Goal: Information Seeking & Learning: Learn about a topic

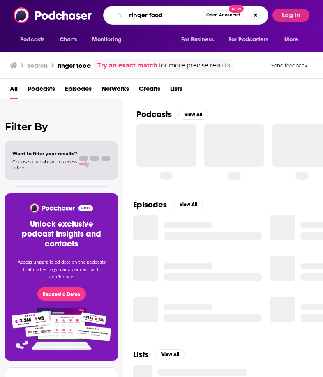
click at [158, 16] on input "ringer food" at bounding box center [164, 15] width 77 height 13
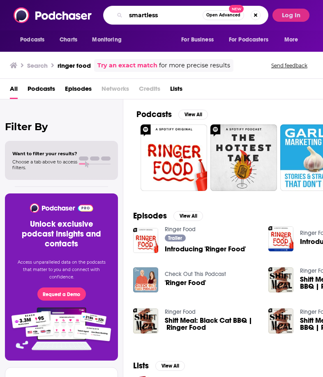
type input "smartless"
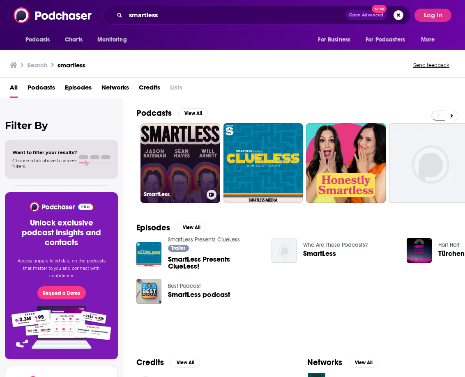
click at [193, 157] on link "SmartLess" at bounding box center [181, 163] width 80 height 80
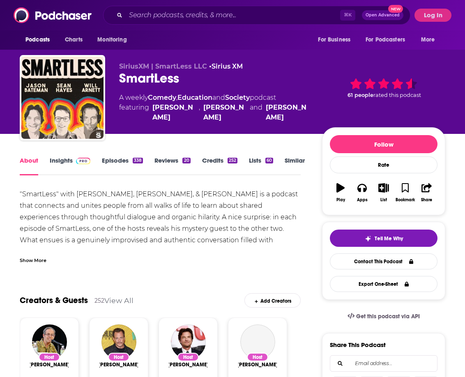
click at [30, 262] on div "Show More" at bounding box center [33, 260] width 27 height 8
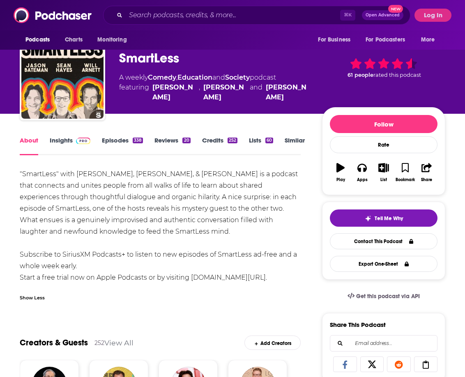
scroll to position [25, 0]
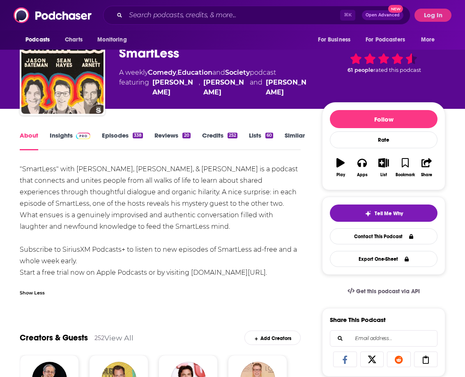
click at [60, 133] on link "Insights" at bounding box center [70, 141] width 41 height 19
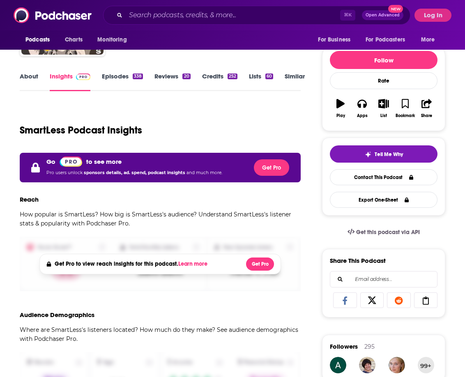
scroll to position [110, 0]
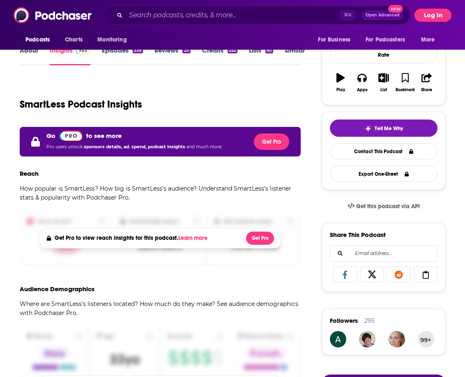
click at [323, 15] on button "Log In" at bounding box center [433, 15] width 37 height 13
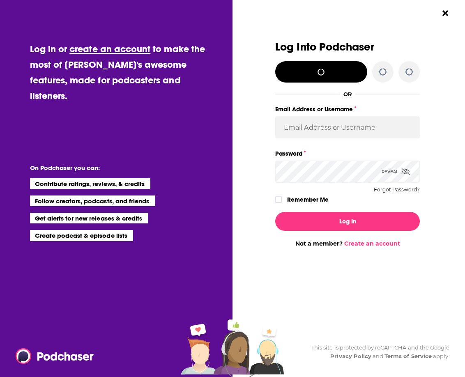
scroll to position [0, 0]
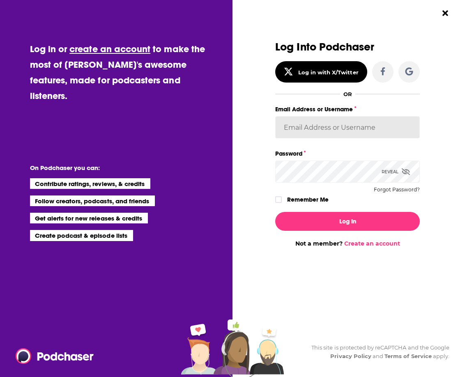
click at [313, 118] on input "Email Address or Username" at bounding box center [347, 127] width 145 height 22
type input "[PERSON_NAME][EMAIL_ADDRESS][PERSON_NAME][DOMAIN_NAME]"
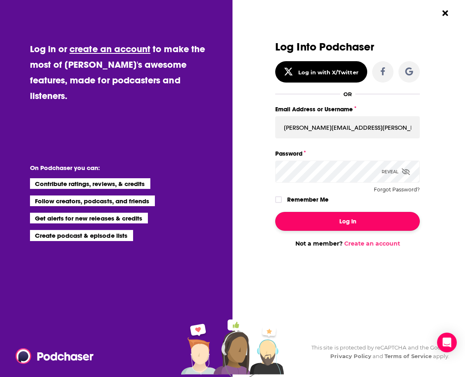
click at [323, 217] on button "Log In" at bounding box center [347, 221] width 145 height 19
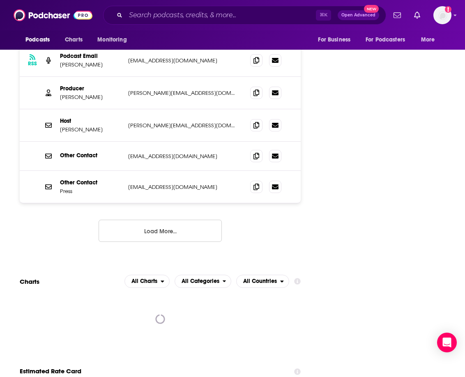
scroll to position [1189, 0]
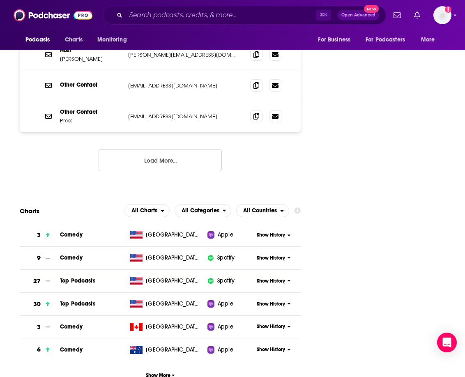
click at [283, 232] on span "Show History" at bounding box center [271, 235] width 28 height 7
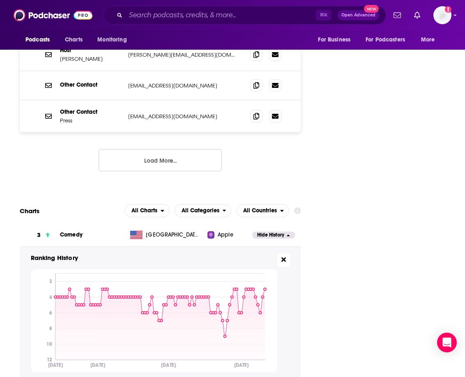
click at [278, 254] on button at bounding box center [283, 261] width 13 height 14
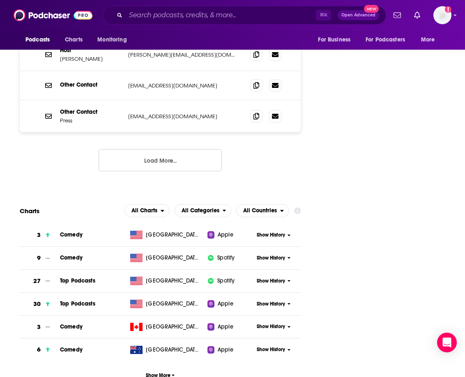
click at [270, 278] on span "Show History" at bounding box center [271, 281] width 28 height 7
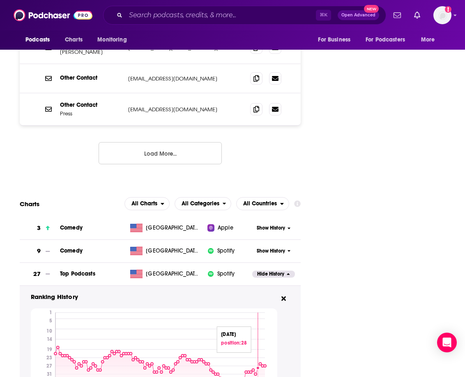
scroll to position [1196, 0]
click at [287, 271] on icon at bounding box center [288, 273] width 3 height 5
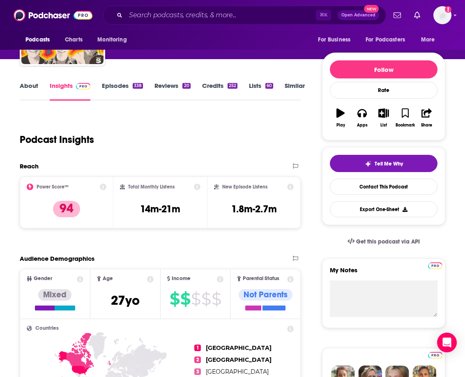
scroll to position [0, 0]
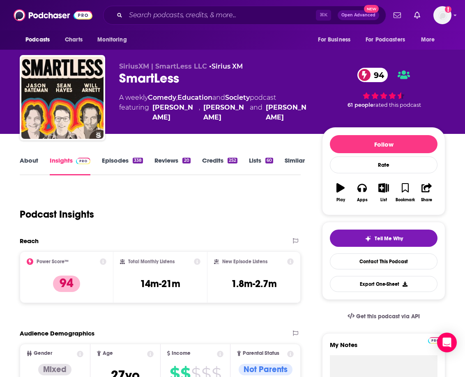
click at [113, 162] on link "Episodes 338" at bounding box center [122, 166] width 41 height 19
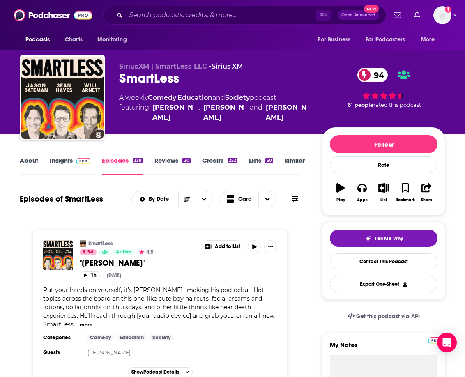
click at [56, 161] on link "Insights" at bounding box center [70, 166] width 41 height 19
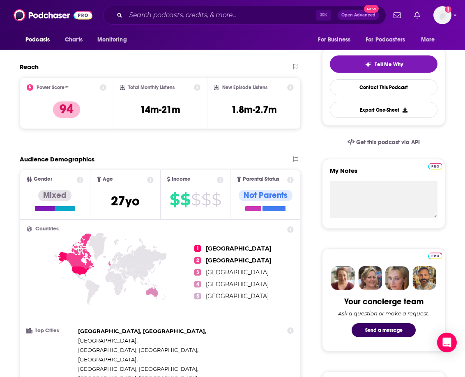
scroll to position [167, 0]
